Goal: Information Seeking & Learning: Find specific page/section

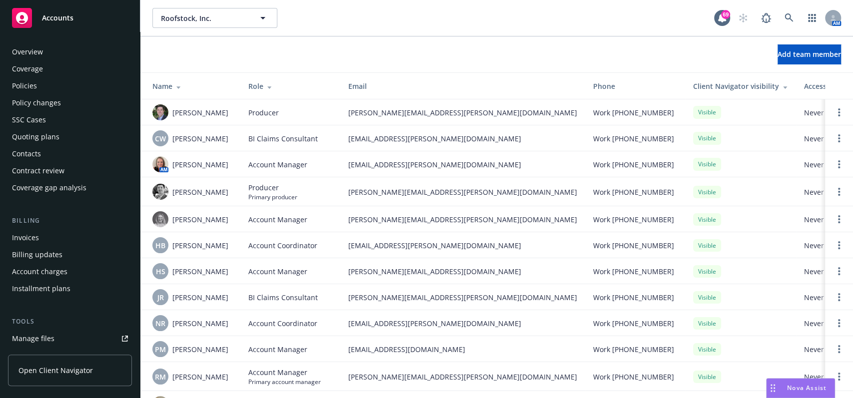
click at [50, 88] on div "Policies" at bounding box center [70, 86] width 116 height 16
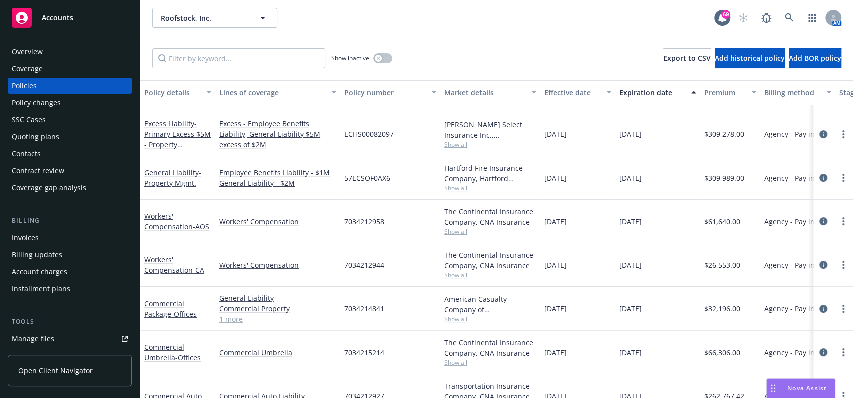
scroll to position [133, 0]
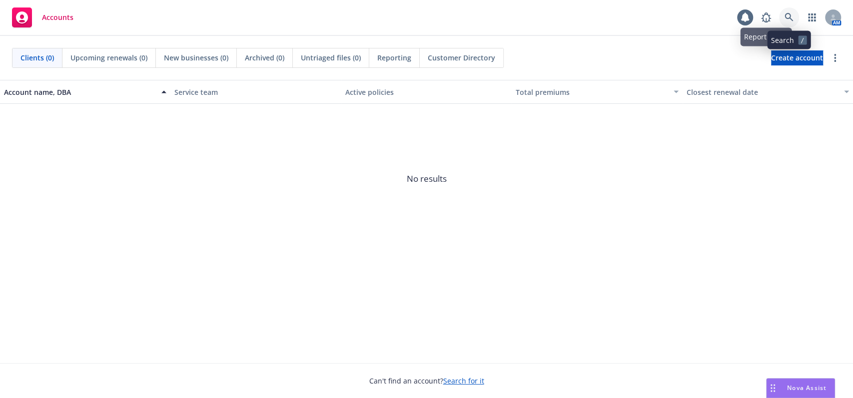
click at [793, 10] on link at bounding box center [789, 17] width 20 height 20
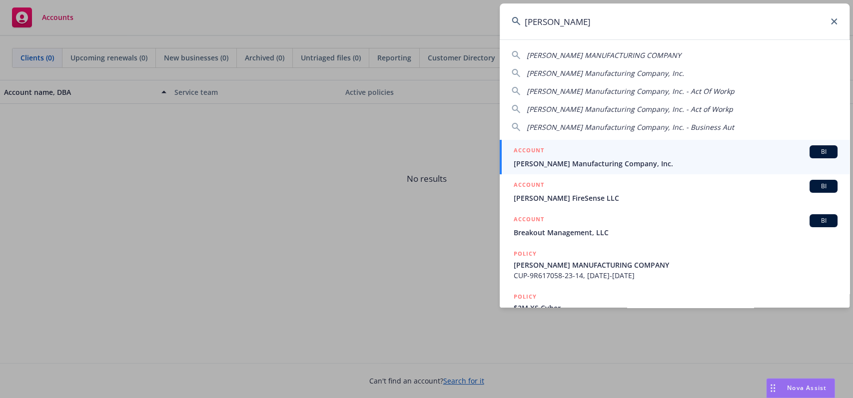
type input "[PERSON_NAME]"
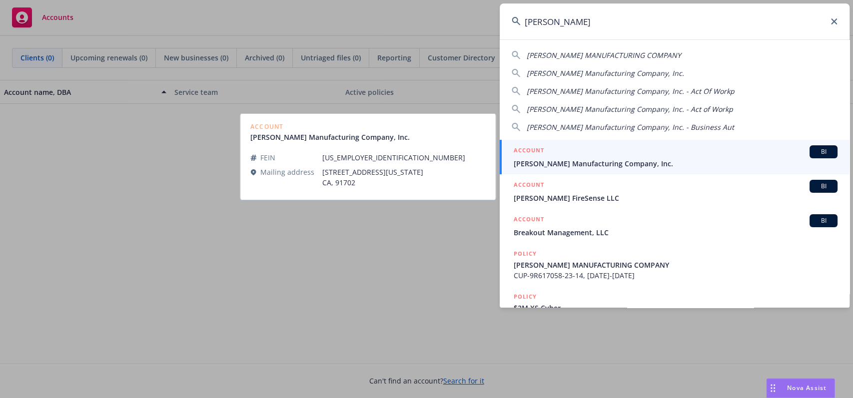
click at [751, 152] on div "ACCOUNT BI" at bounding box center [676, 151] width 324 height 13
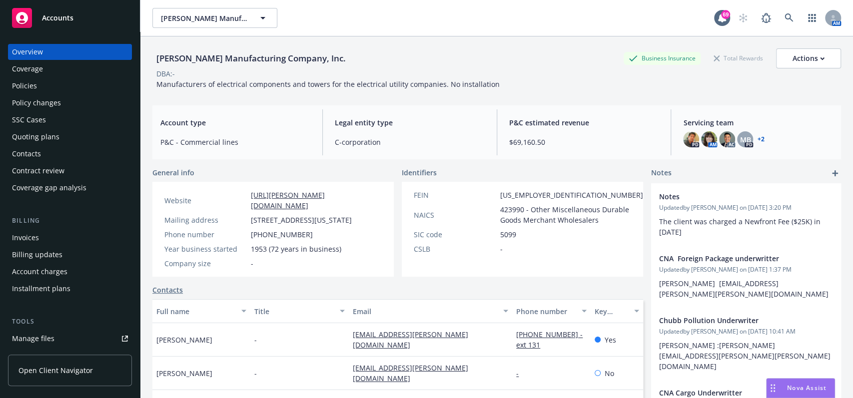
click at [11, 84] on link "Policies" at bounding box center [70, 86] width 124 height 16
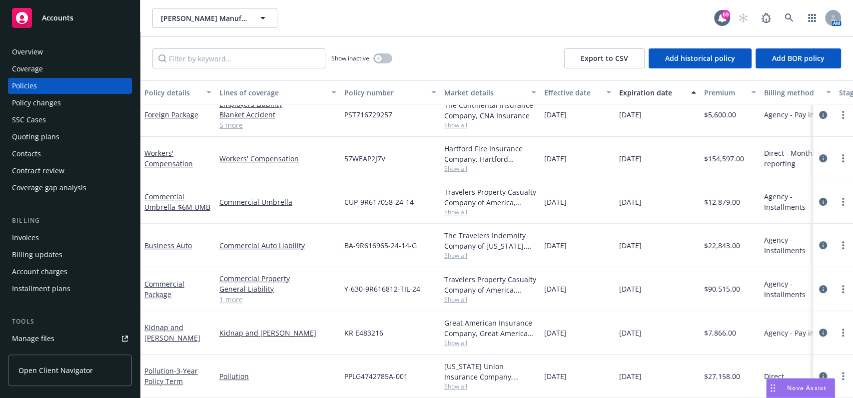
scroll to position [224, 0]
click at [256, 284] on link "General Liability" at bounding box center [277, 289] width 117 height 10
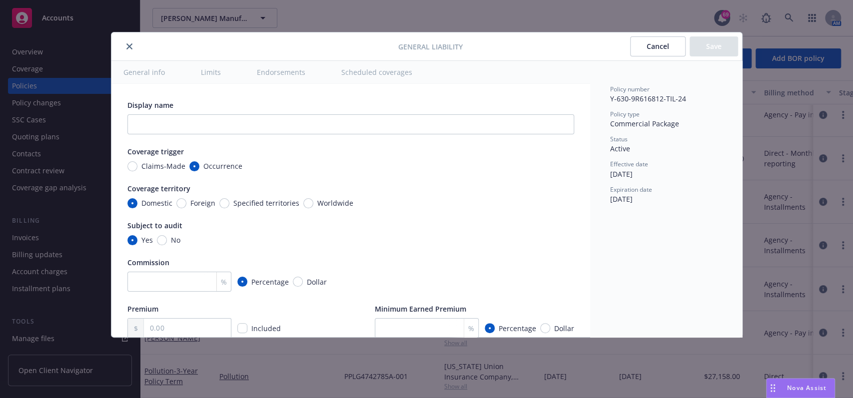
type textarea "x"
click at [634, 42] on button "Cancel" at bounding box center [657, 46] width 55 height 20
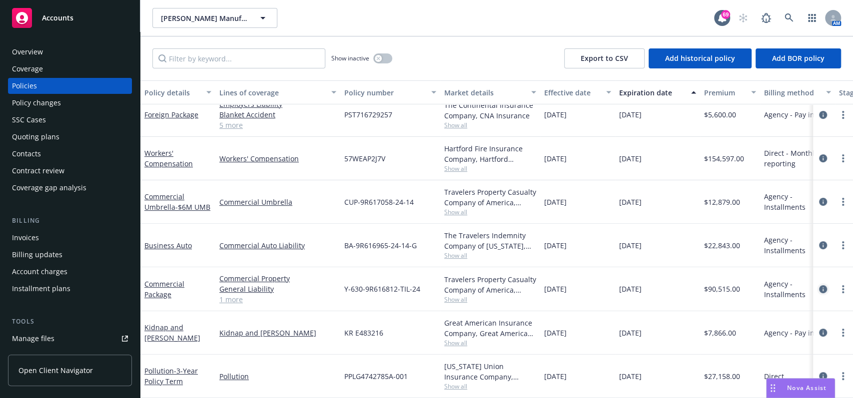
click at [819, 285] on icon "circleInformation" at bounding box center [823, 289] width 8 height 8
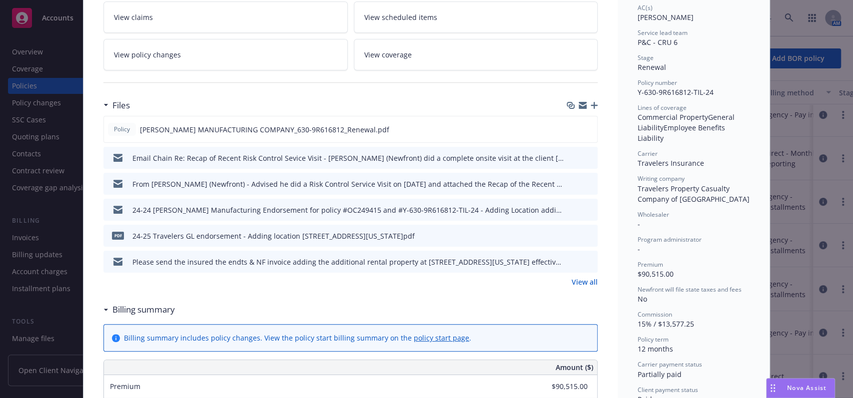
scroll to position [200, 0]
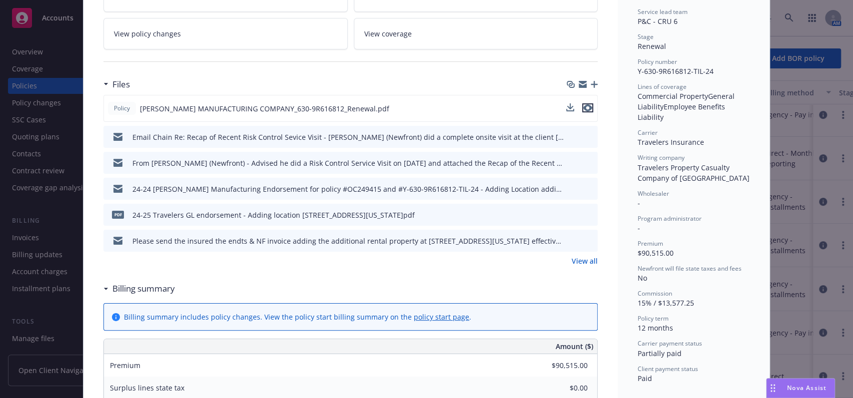
click at [583, 105] on icon "preview file" at bounding box center [587, 107] width 9 height 7
